Goal: Task Accomplishment & Management: Use online tool/utility

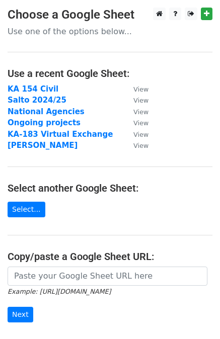
click at [28, 90] on strong "KA 154 Civil" at bounding box center [33, 89] width 51 height 9
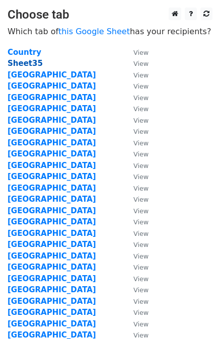
click at [25, 64] on strong "Sheet35" at bounding box center [25, 63] width 35 height 9
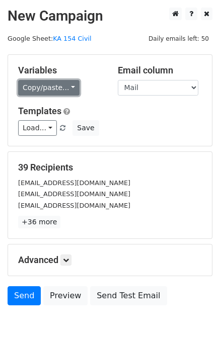
click at [50, 85] on link "Copy/paste..." at bounding box center [48, 88] width 61 height 16
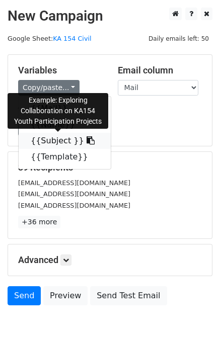
click at [60, 144] on link "{{Subject }}" at bounding box center [65, 141] width 92 height 16
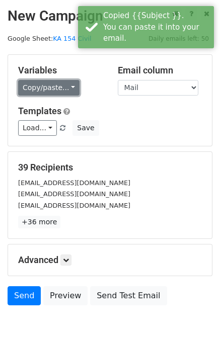
click at [57, 89] on link "Copy/paste..." at bounding box center [48, 88] width 61 height 16
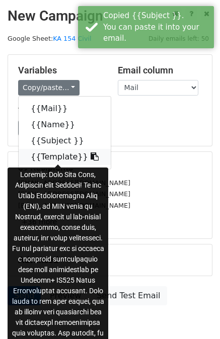
click at [52, 158] on link "{{Template}}" at bounding box center [65, 157] width 92 height 16
